Goal: Information Seeking & Learning: Find specific fact

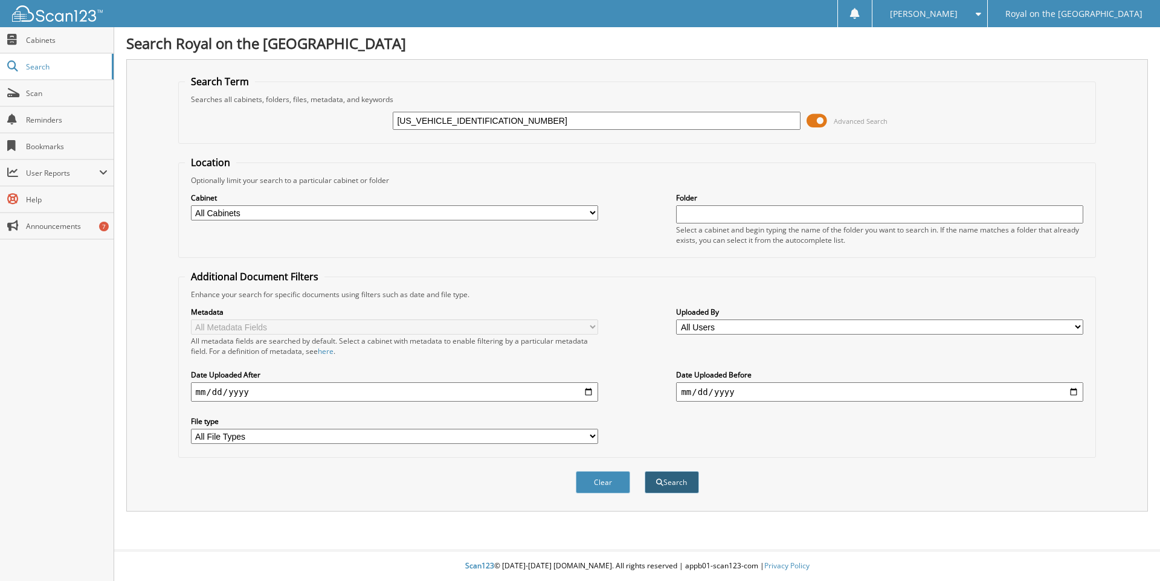
type input "WA15AAGE9RB026540"
click at [675, 478] on button "Search" at bounding box center [671, 482] width 54 height 22
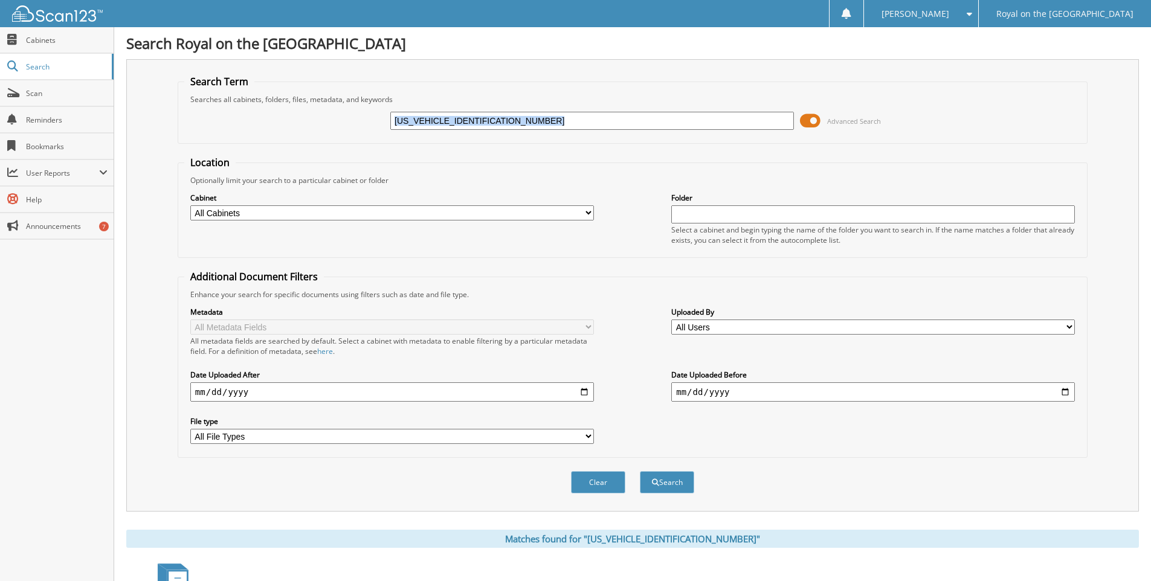
drag, startPoint x: 812, startPoint y: 118, endPoint x: 792, endPoint y: 124, distance: 21.2
click at [792, 124] on div "WA15AAGE9RB026540 Advanced Search" at bounding box center [632, 120] width 896 height 33
click at [593, 483] on button "Clear" at bounding box center [598, 482] width 54 height 22
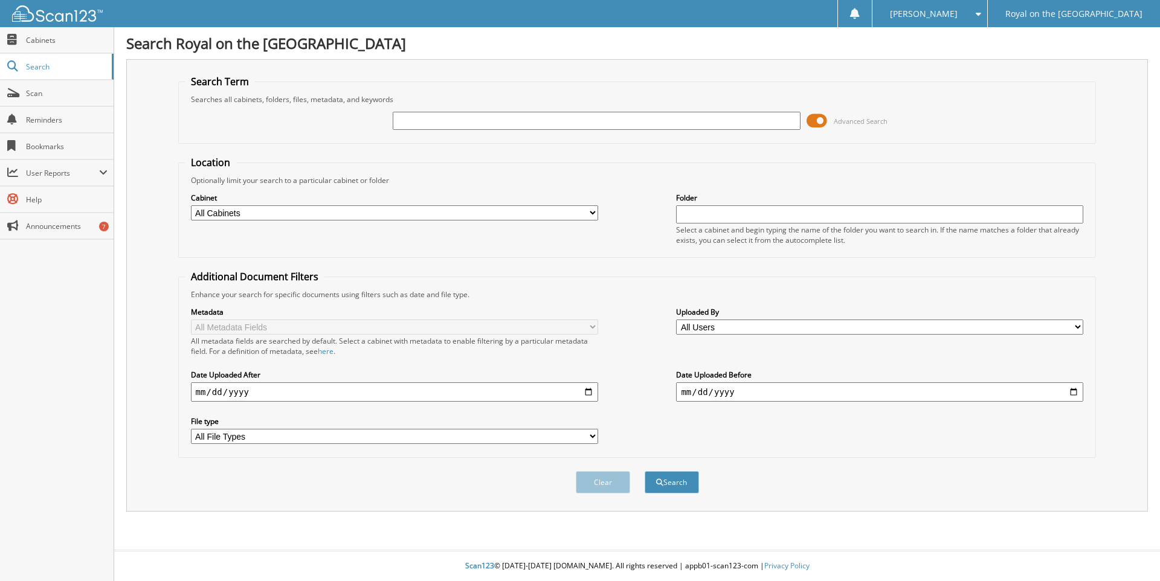
click at [591, 213] on select "All Cabinets 2018 DEALS ACCOUNTS PAYABLE INCENTIVES PARTS RO ARCHIVE SERVICE RO" at bounding box center [394, 212] width 407 height 15
select select "14229"
click at [191, 205] on select "All Cabinets 2018 DEALS ACCOUNTS PAYABLE INCENTIVES PARTS RO ARCHIVE SERVICE RO" at bounding box center [394, 212] width 407 height 15
click at [442, 114] on input "text" at bounding box center [596, 121] width 407 height 18
paste input "[US_VEHICLE_IDENTIFICATION_NUMBER]"
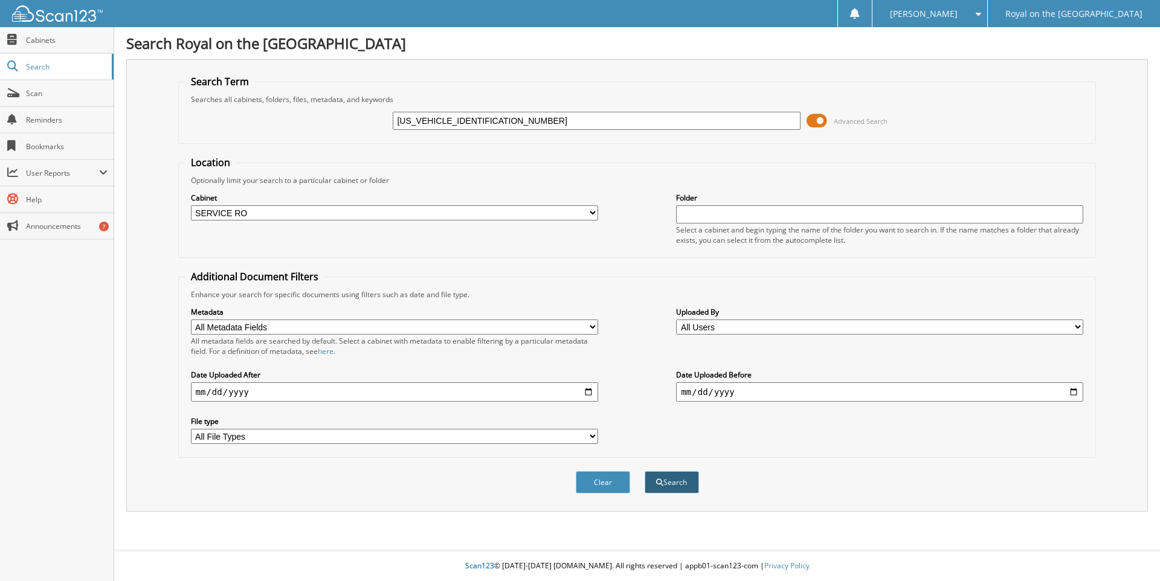
type input "[US_VEHICLE_IDENTIFICATION_NUMBER]"
click at [667, 487] on button "Search" at bounding box center [671, 482] width 54 height 22
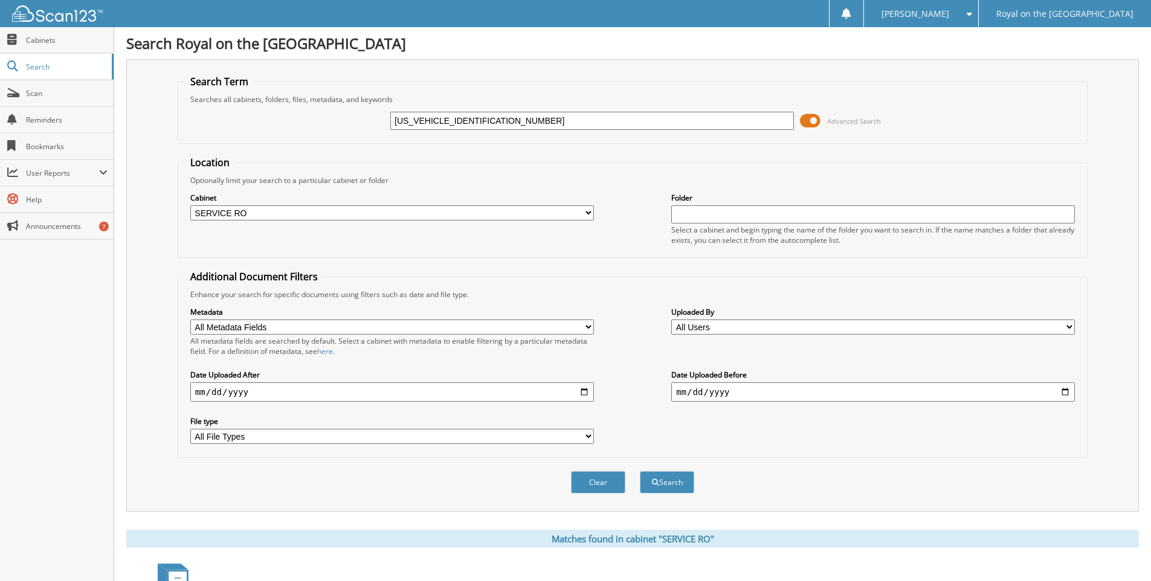
drag, startPoint x: 814, startPoint y: 121, endPoint x: 806, endPoint y: 123, distance: 8.6
click at [806, 123] on span at bounding box center [810, 121] width 21 height 18
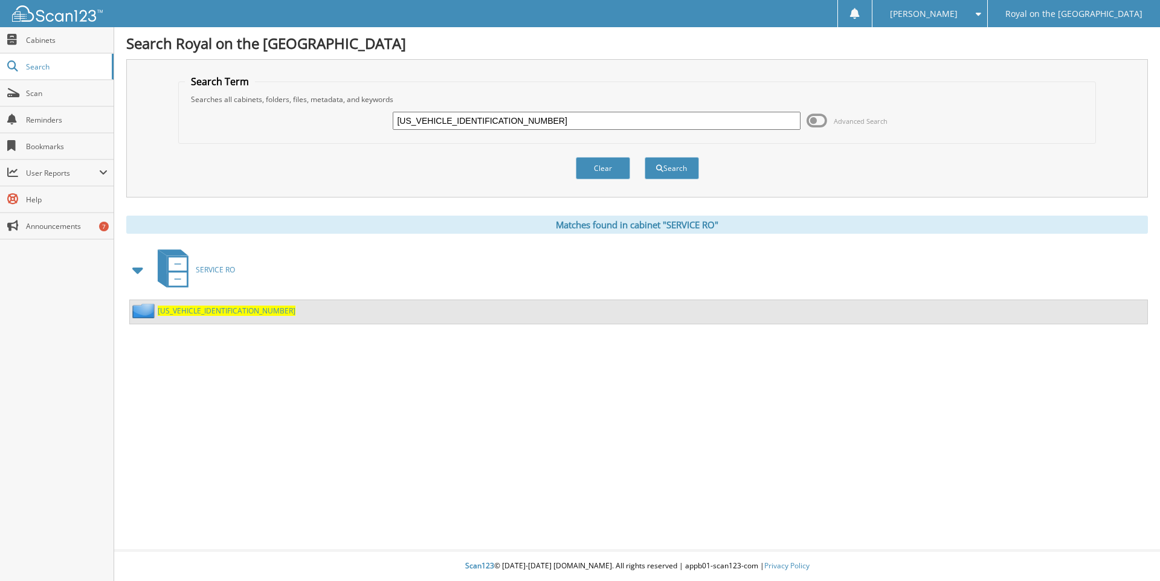
click at [207, 307] on span "[US_VEHICLE_IDENTIFICATION_NUMBER]" at bounding box center [227, 311] width 138 height 10
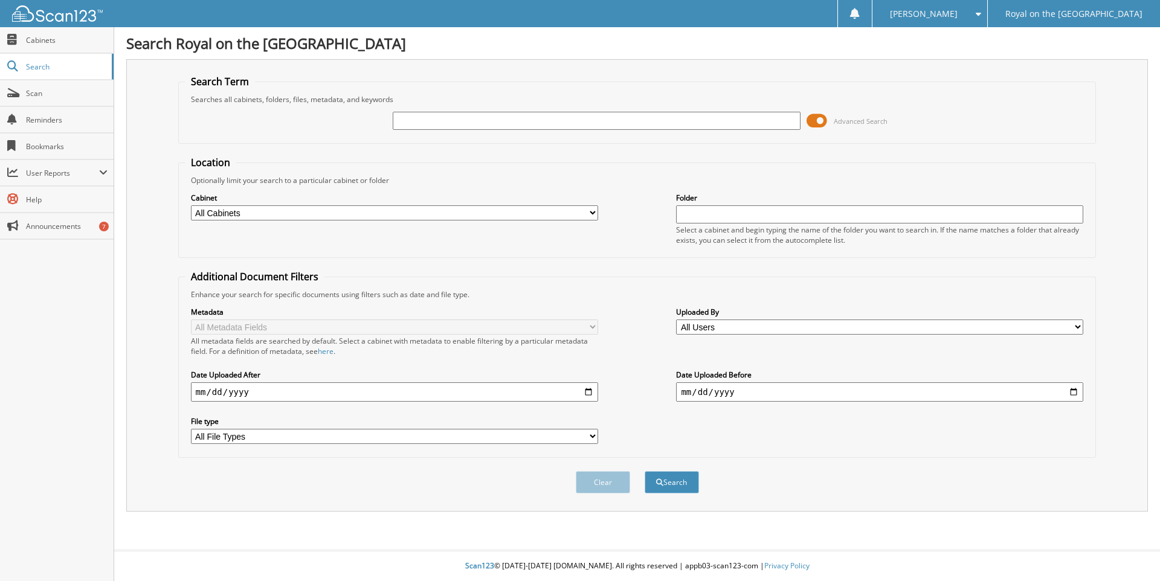
click at [406, 120] on input "text" at bounding box center [596, 121] width 407 height 18
type input "JF2SKAJC8MH526855"
drag, startPoint x: 820, startPoint y: 119, endPoint x: 805, endPoint y: 123, distance: 15.1
click at [805, 123] on div "JF2SKAJC8MH526855 Advanced Search" at bounding box center [637, 120] width 905 height 33
drag, startPoint x: 820, startPoint y: 118, endPoint x: 808, endPoint y: 123, distance: 13.6
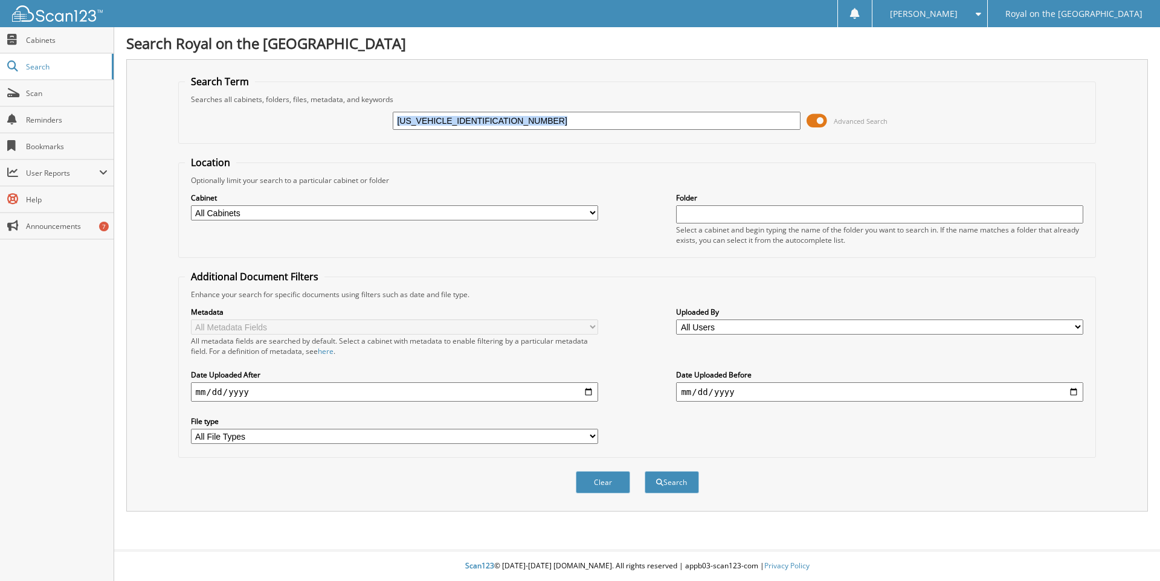
click at [792, 119] on div "JF2SKAJC8MH526855 Advanced Search" at bounding box center [637, 120] width 905 height 33
click at [669, 480] on button "Search" at bounding box center [671, 482] width 54 height 22
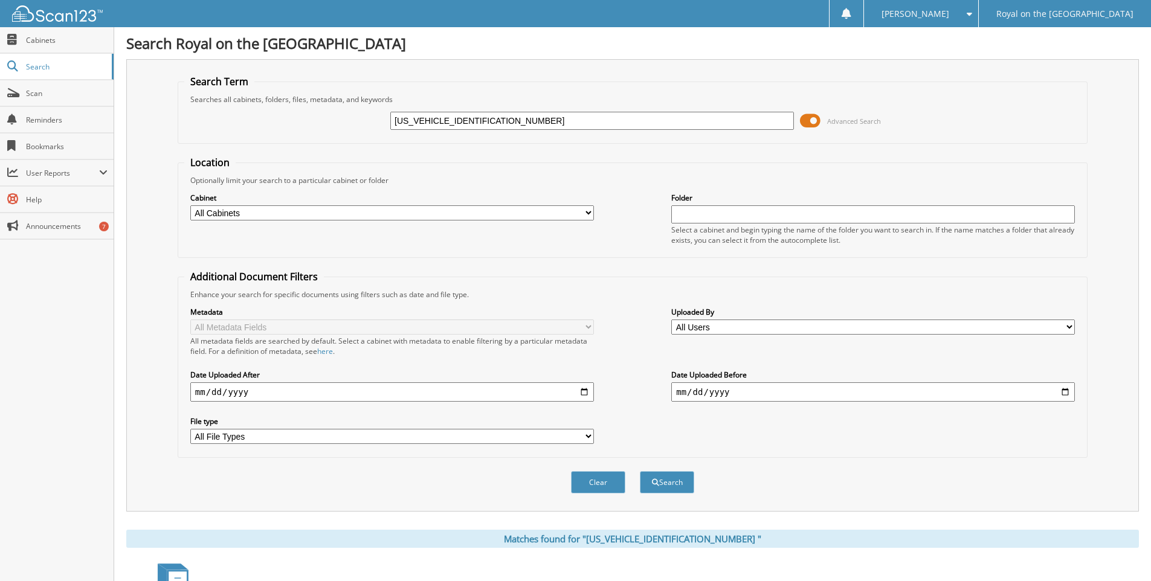
drag, startPoint x: 814, startPoint y: 120, endPoint x: 800, endPoint y: 120, distance: 14.5
click at [800, 120] on span at bounding box center [810, 121] width 21 height 18
